Goal: Find specific page/section: Find specific page/section

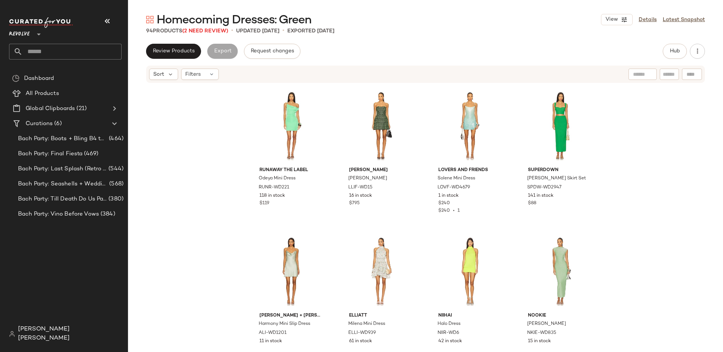
click at [31, 33] on div "Revolve **" at bounding box center [21, 29] width 24 height 19
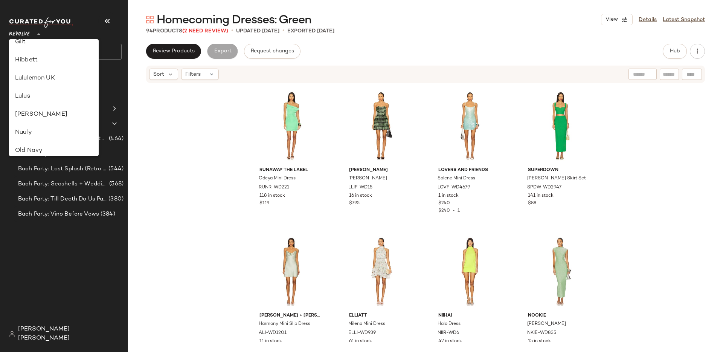
scroll to position [189, 0]
click at [43, 81] on div "Lululemon UK" at bounding box center [54, 79] width 78 height 9
type input "**"
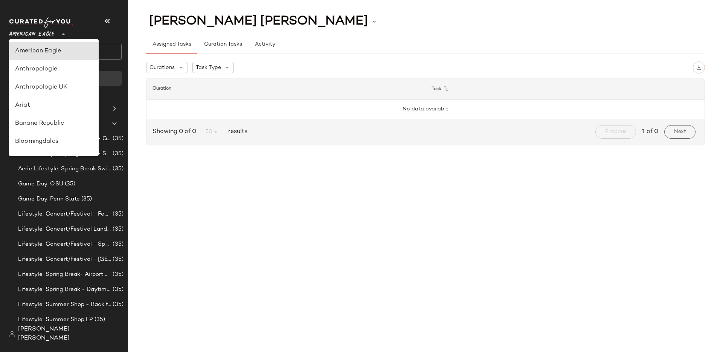
click at [61, 36] on icon at bounding box center [63, 34] width 9 height 9
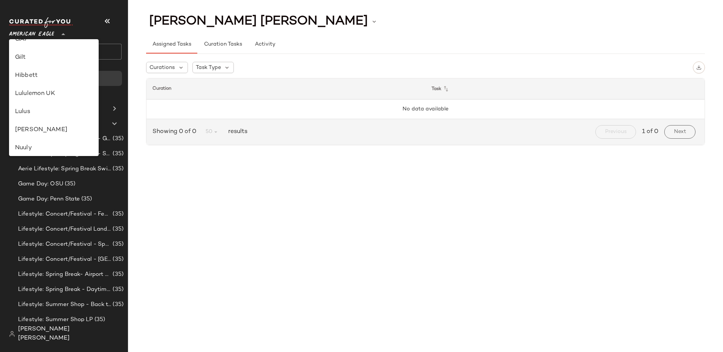
scroll to position [173, 0]
click at [61, 93] on div "Lululemon UK" at bounding box center [54, 94] width 78 height 9
type input "**"
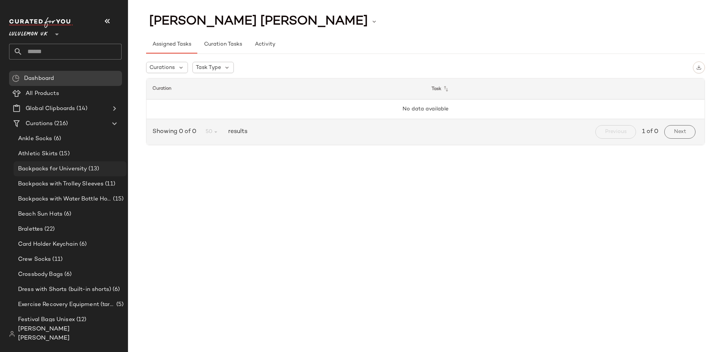
click at [94, 161] on div "Backpacks for University (13)" at bounding box center [70, 168] width 113 height 15
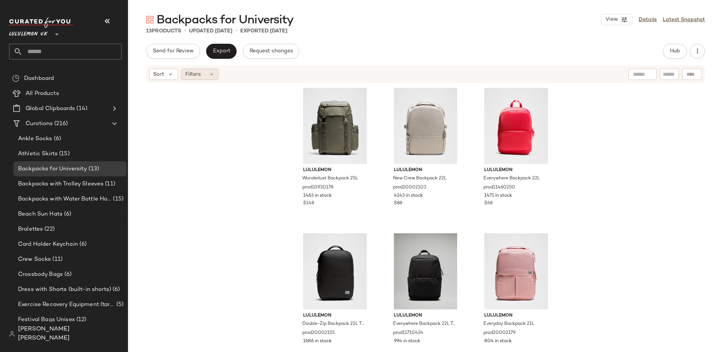
click at [211, 76] on icon at bounding box center [212, 74] width 6 height 6
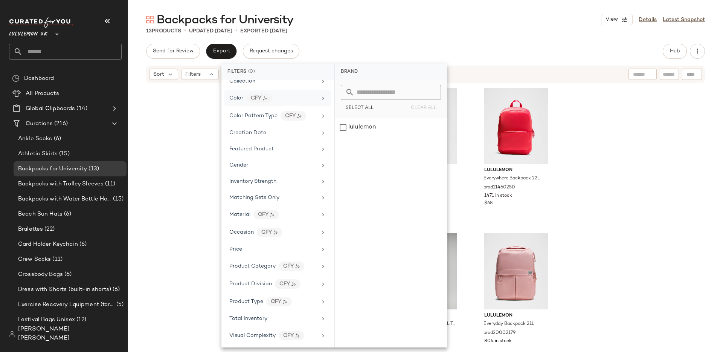
scroll to position [107, 0]
click at [673, 56] on button "Hub" at bounding box center [675, 51] width 24 height 15
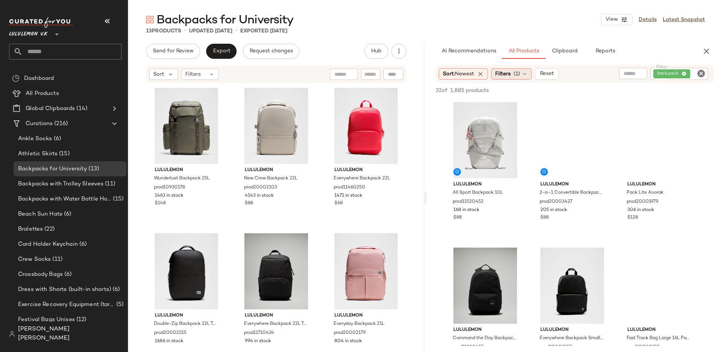
click at [525, 76] on icon at bounding box center [524, 74] width 6 height 6
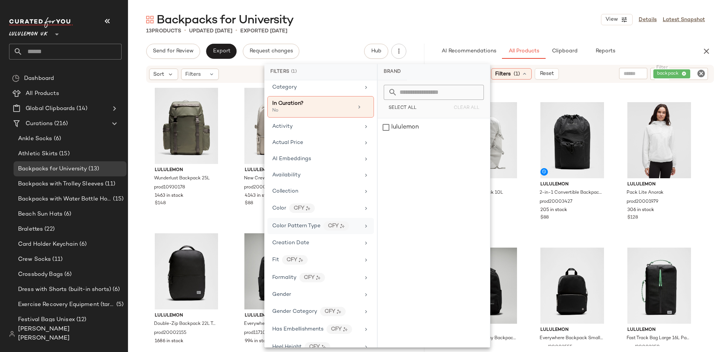
scroll to position [18, 0]
click at [573, 168] on span "View" at bounding box center [571, 166] width 13 height 6
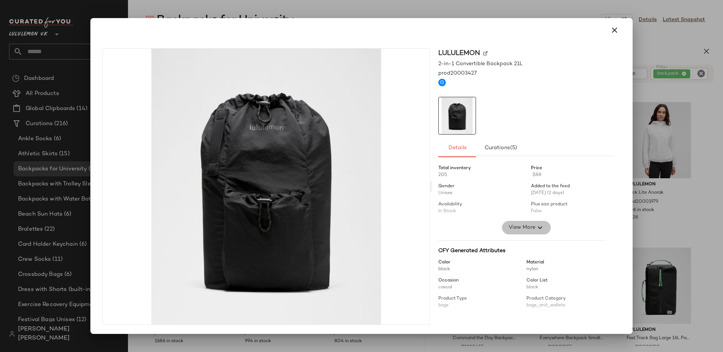
click at [522, 232] on button "View More" at bounding box center [526, 228] width 49 height 14
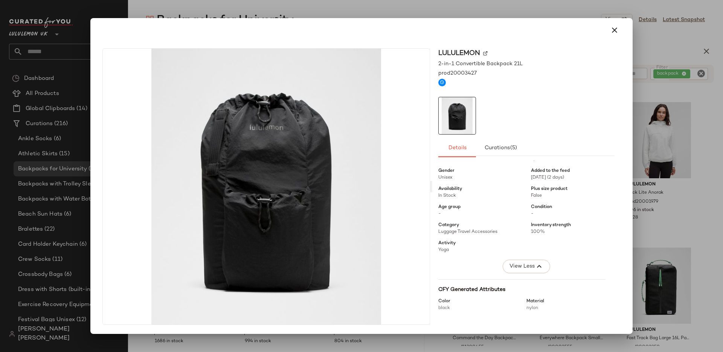
scroll to position [14, 0]
click at [532, 266] on span "View Less" at bounding box center [522, 267] width 26 height 9
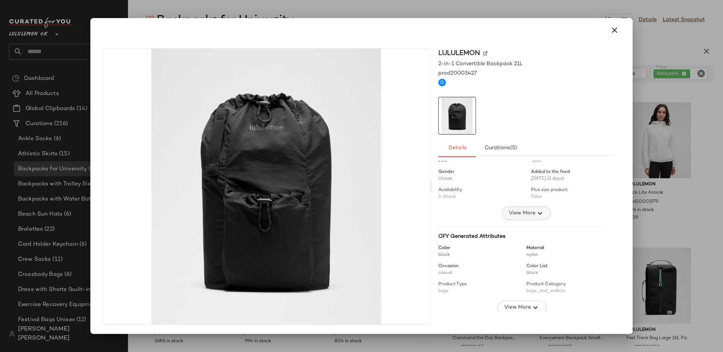
click at [526, 213] on span "View More" at bounding box center [521, 213] width 27 height 9
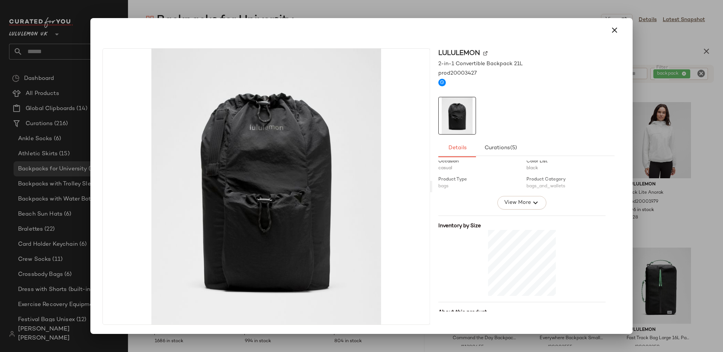
scroll to position [215, 0]
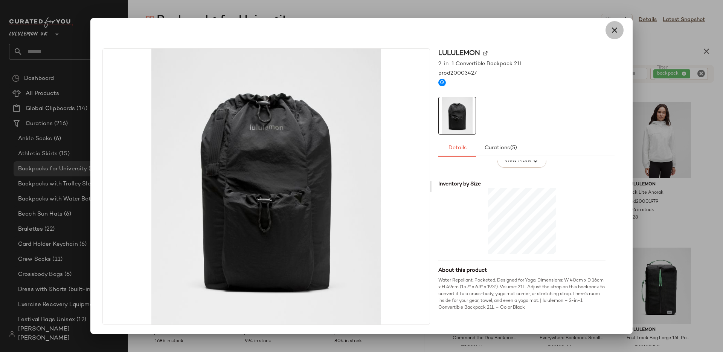
click at [616, 34] on icon "button" at bounding box center [614, 30] width 9 height 9
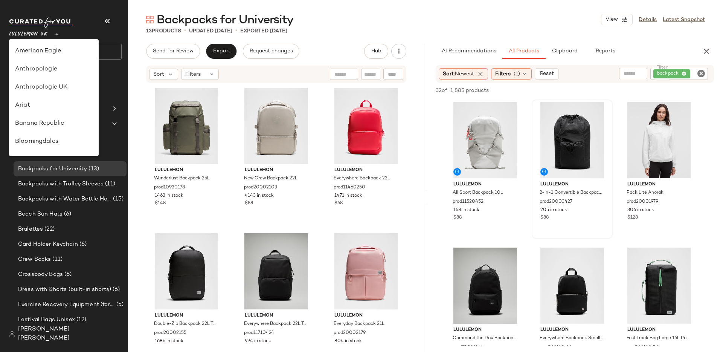
click at [51, 36] on div at bounding box center [56, 29] width 11 height 19
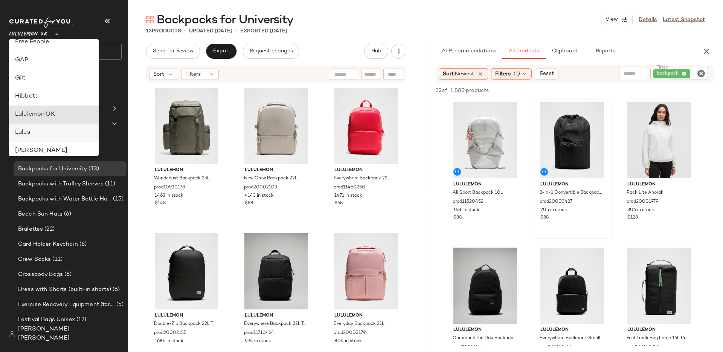
scroll to position [150, 0]
click at [206, 77] on div "Filters" at bounding box center [200, 74] width 38 height 11
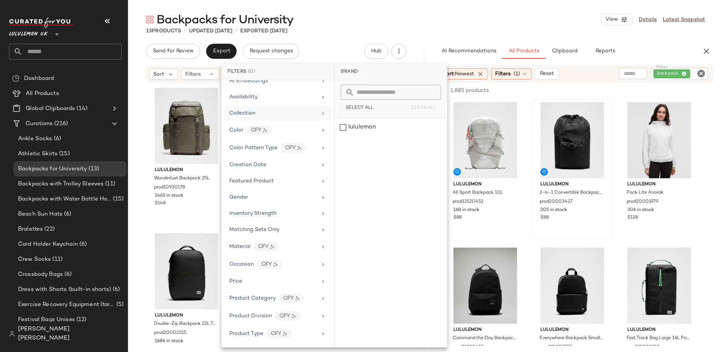
scroll to position [72, 0]
click at [606, 41] on div "Backpacks for University View Details Latest Snapshot 13 Products • updated Aug…" at bounding box center [425, 182] width 595 height 340
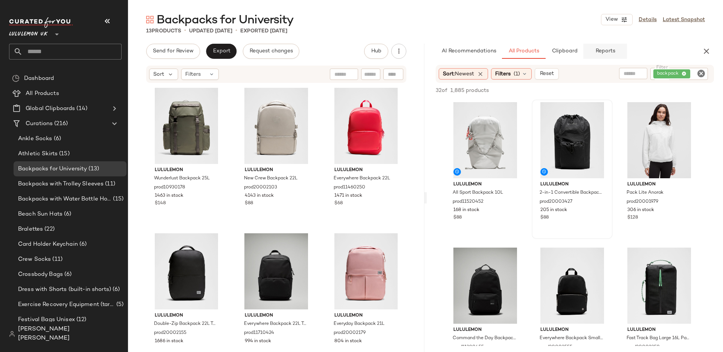
click at [606, 52] on span "Reports" at bounding box center [605, 51] width 20 height 6
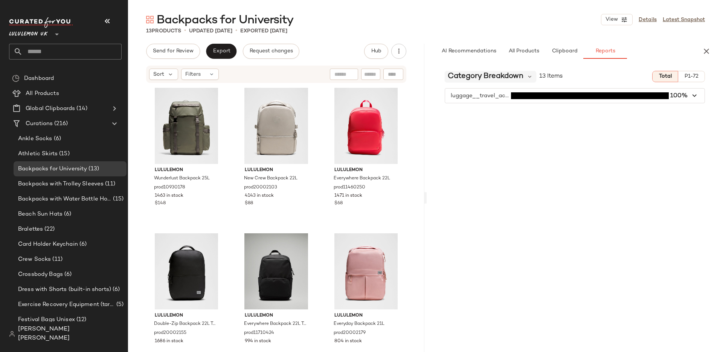
click at [480, 78] on span "Category Breakdown" at bounding box center [486, 76] width 76 height 11
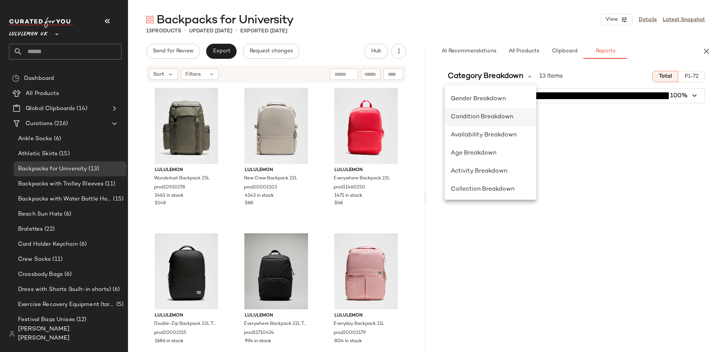
scroll to position [56, 0]
click at [480, 184] on span "Collection Breakdown" at bounding box center [483, 187] width 64 height 6
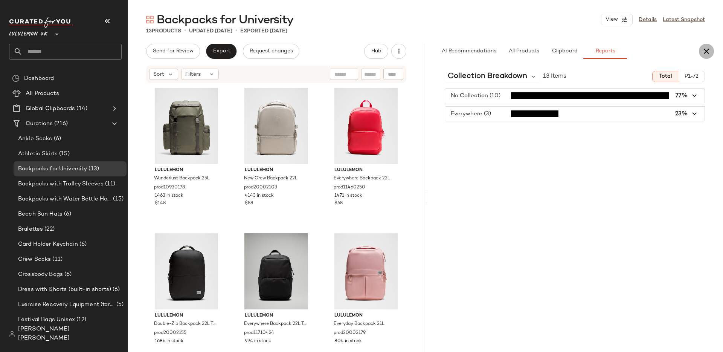
click at [705, 53] on icon "button" at bounding box center [706, 51] width 9 height 9
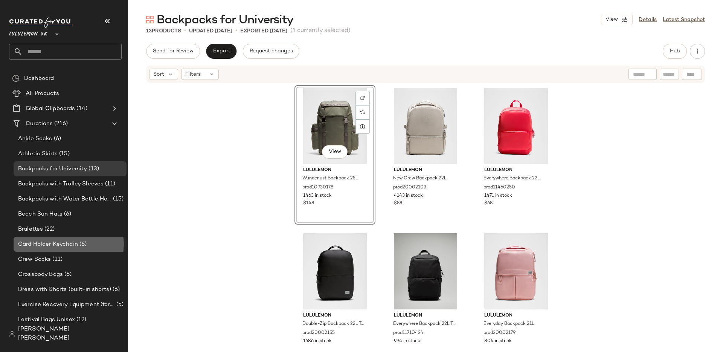
click at [90, 242] on div "Card Holder Keychain (6)" at bounding box center [70, 244] width 108 height 9
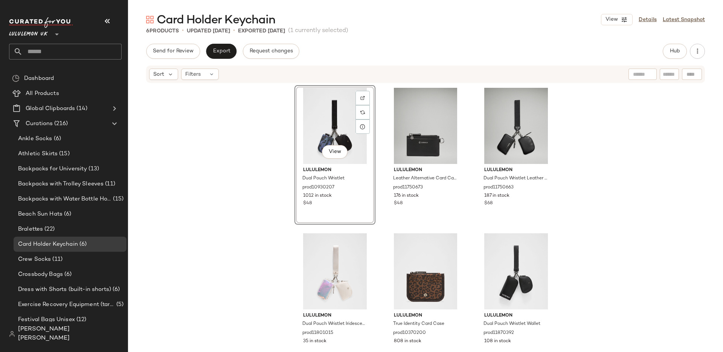
click at [215, 151] on div "View lululemon Dual Pouch Wristlet prod10930207 1012 in stock $48 lululemon Lea…" at bounding box center [425, 213] width 595 height 259
